Goal: Connect with others: Connect with others

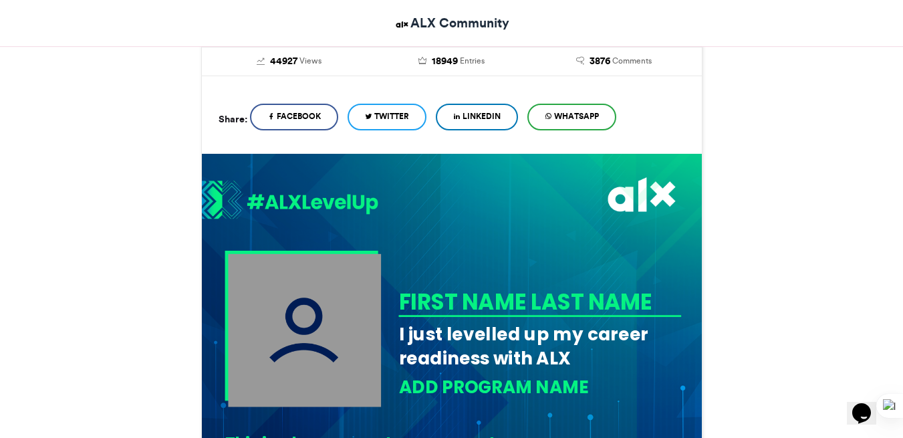
scroll to position [334, 0]
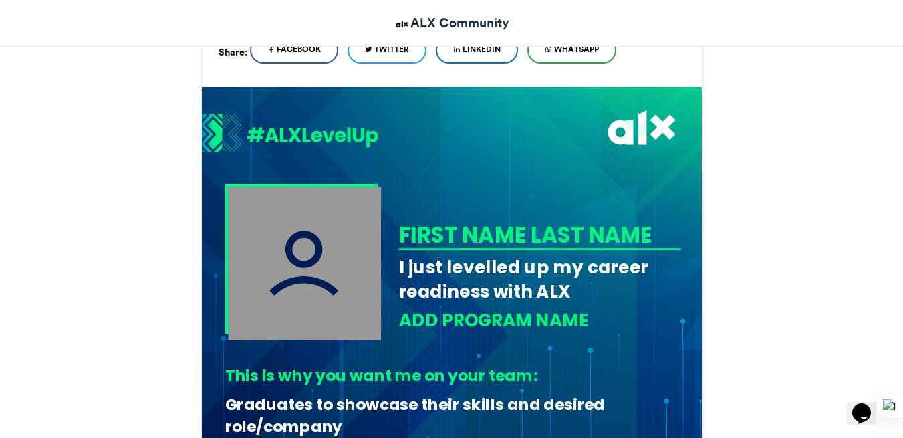
click at [492, 234] on div "FIRST NAME LAST NAME" at bounding box center [537, 234] width 278 height 31
click at [337, 248] on img at bounding box center [304, 262] width 153 height 153
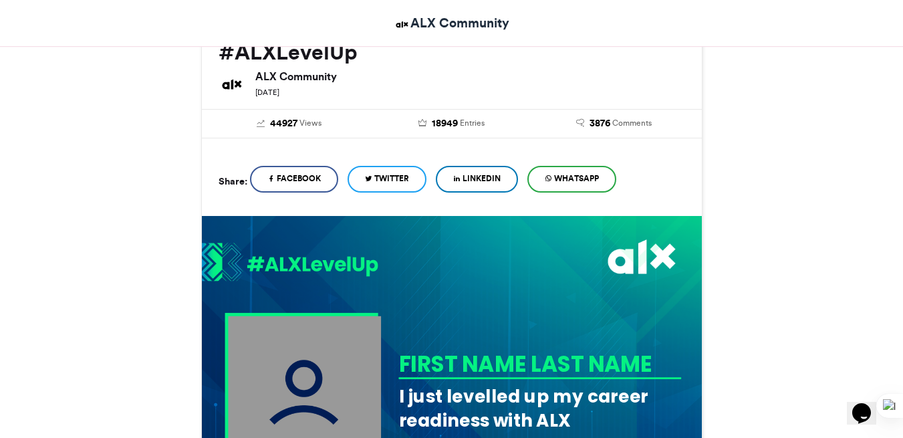
scroll to position [200, 0]
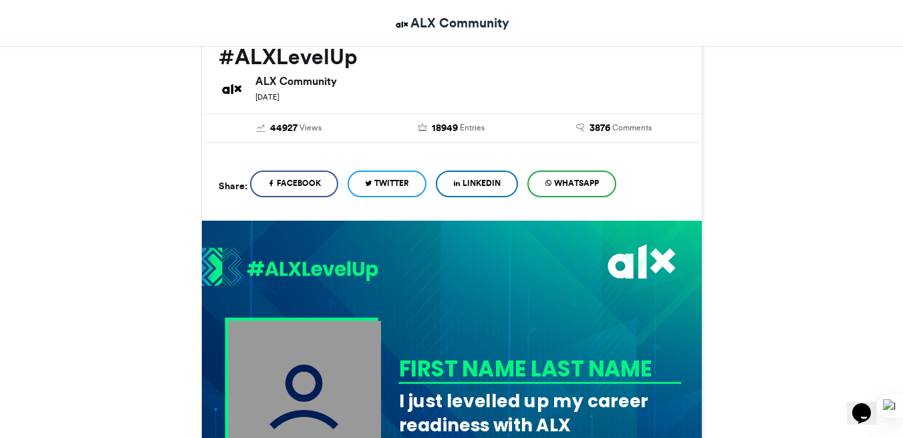
click at [389, 182] on span "Twitter" at bounding box center [391, 183] width 35 height 12
click at [486, 184] on span "LinkedIn" at bounding box center [481, 183] width 38 height 12
click at [586, 181] on span "WhatsApp" at bounding box center [576, 183] width 45 height 12
click at [588, 180] on span "WhatsApp" at bounding box center [576, 183] width 45 height 12
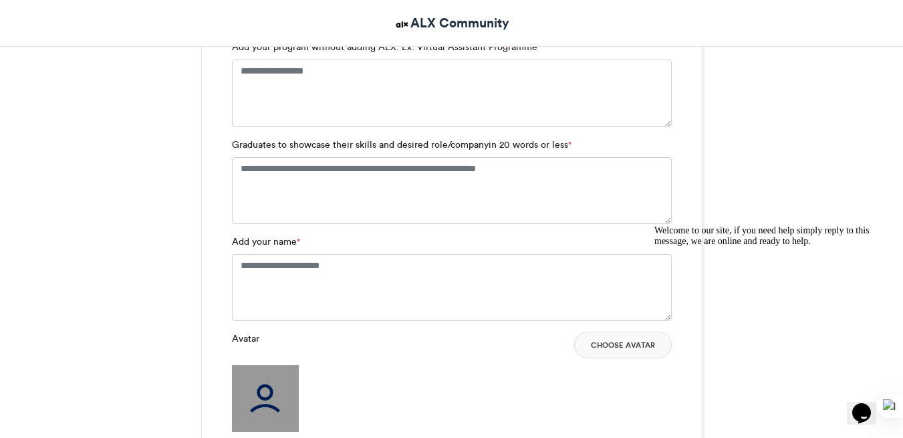
scroll to position [1002, 0]
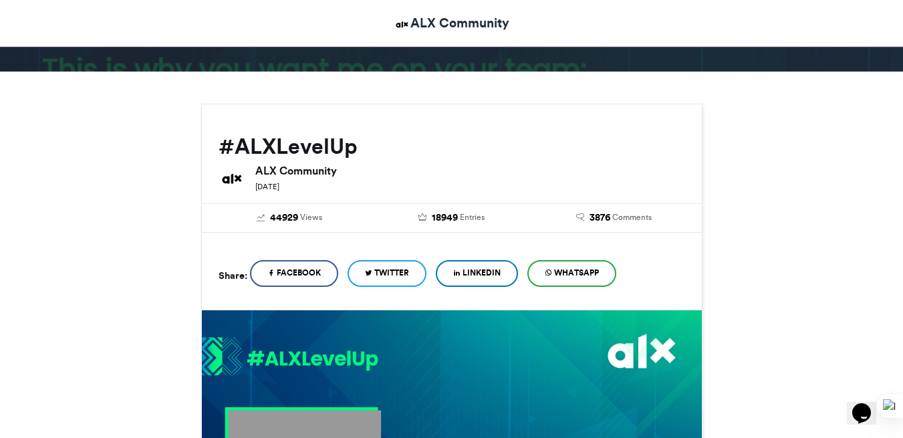
scroll to position [134, 0]
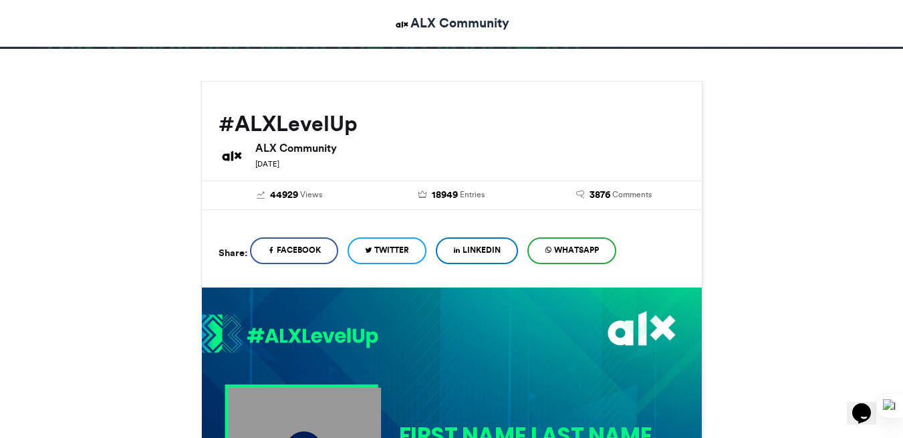
click at [585, 247] on span "WhatsApp" at bounding box center [576, 250] width 45 height 12
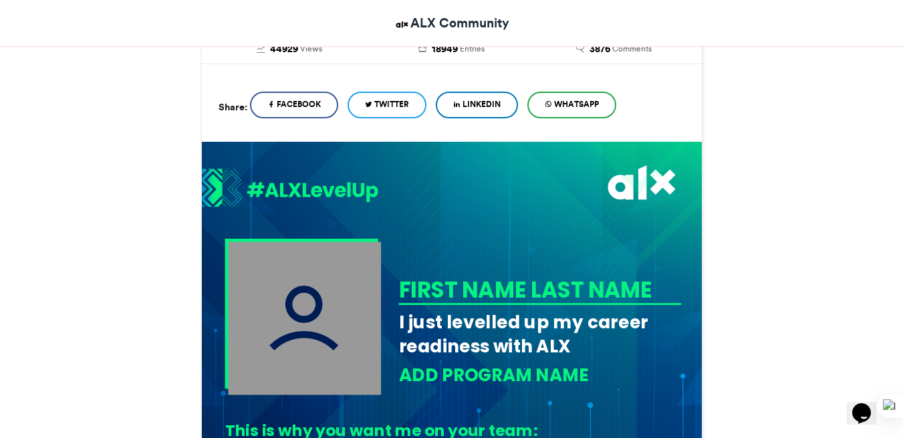
scroll to position [267, 0]
